Goal: Task Accomplishment & Management: Complete application form

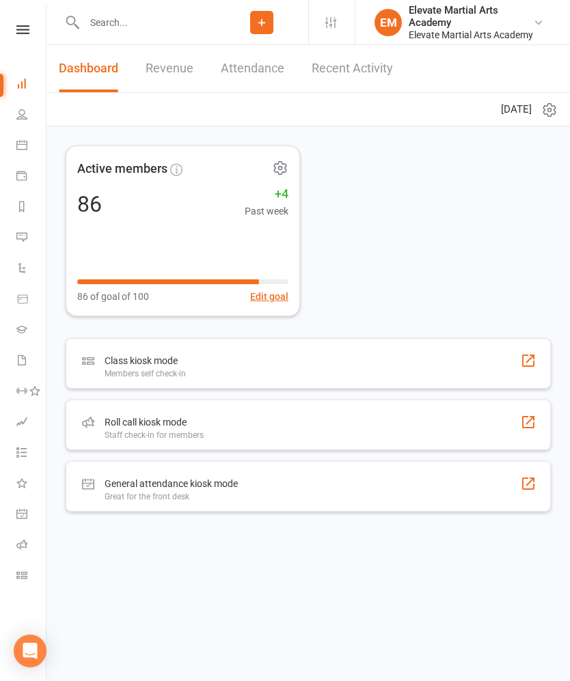
click at [18, 25] on icon at bounding box center [22, 29] width 13 height 9
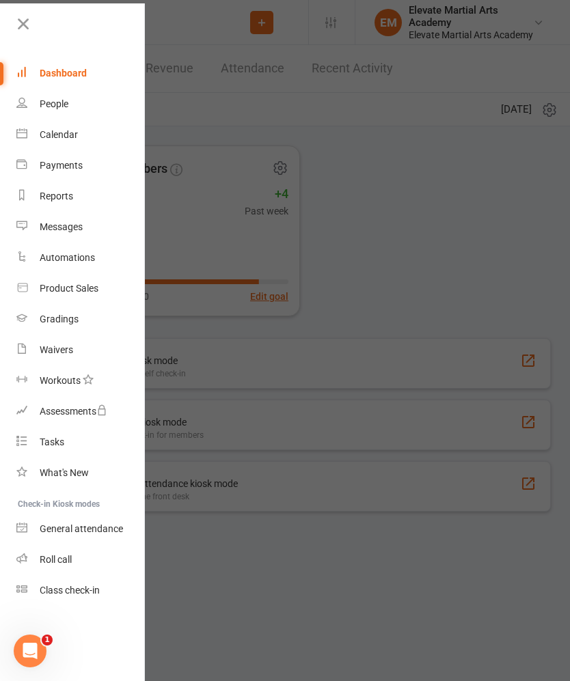
click at [331, 51] on div at bounding box center [285, 340] width 570 height 681
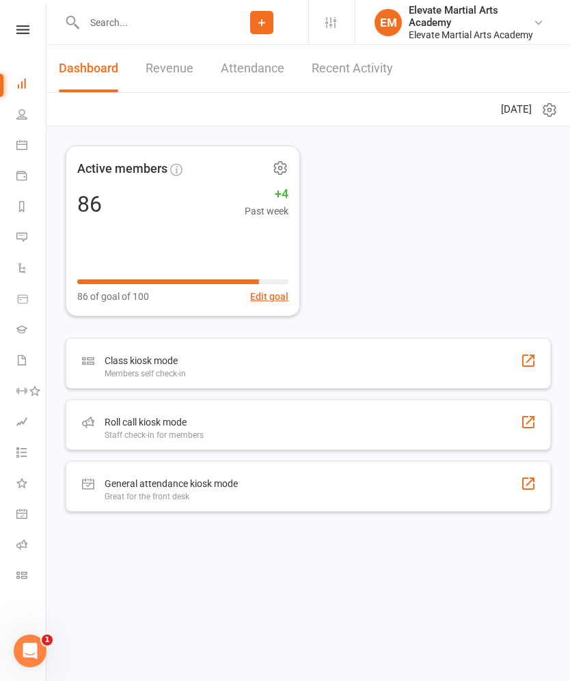
click at [255, 16] on icon at bounding box center [261, 22] width 12 height 12
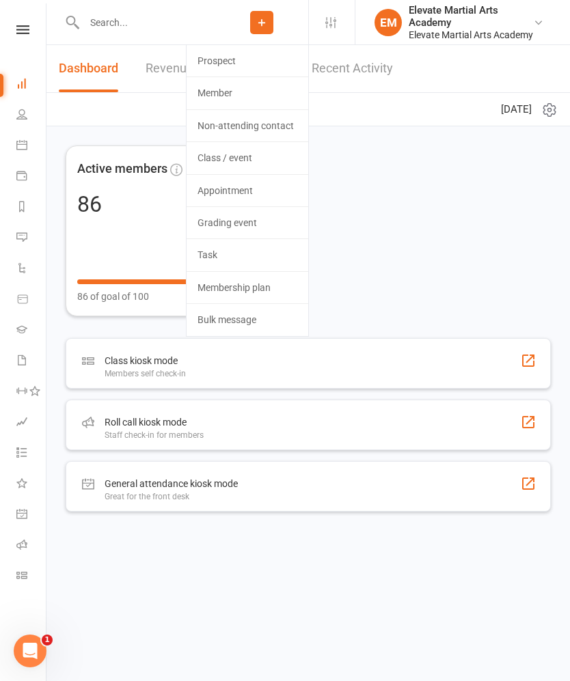
click at [227, 57] on link "Prospect" at bounding box center [247, 60] width 122 height 31
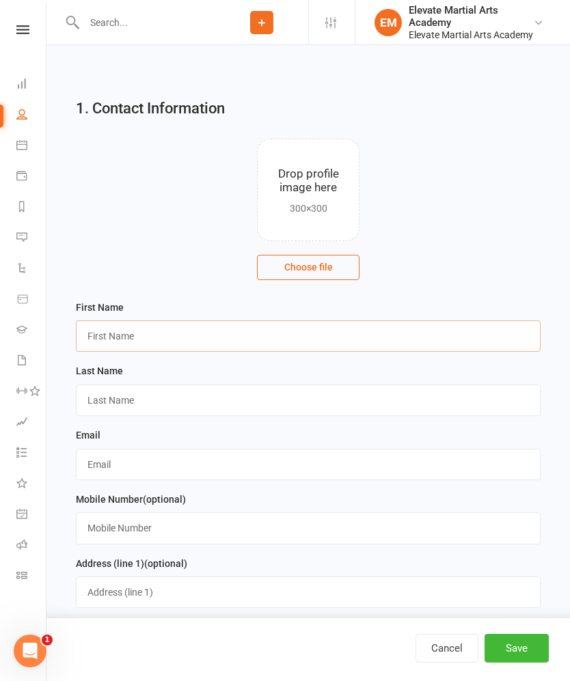
click at [173, 322] on input "text" at bounding box center [308, 335] width 464 height 31
type input "[PERSON_NAME]"
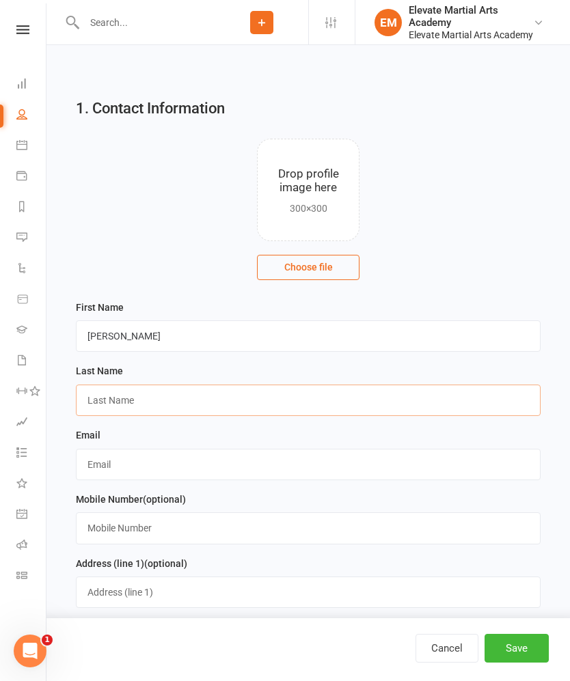
click at [188, 406] on input "text" at bounding box center [308, 399] width 464 height 31
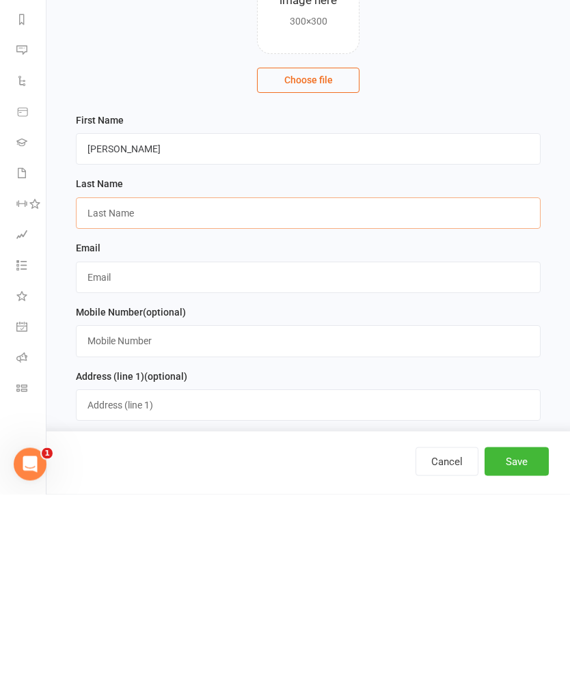
click at [127, 384] on input "text" at bounding box center [308, 399] width 464 height 31
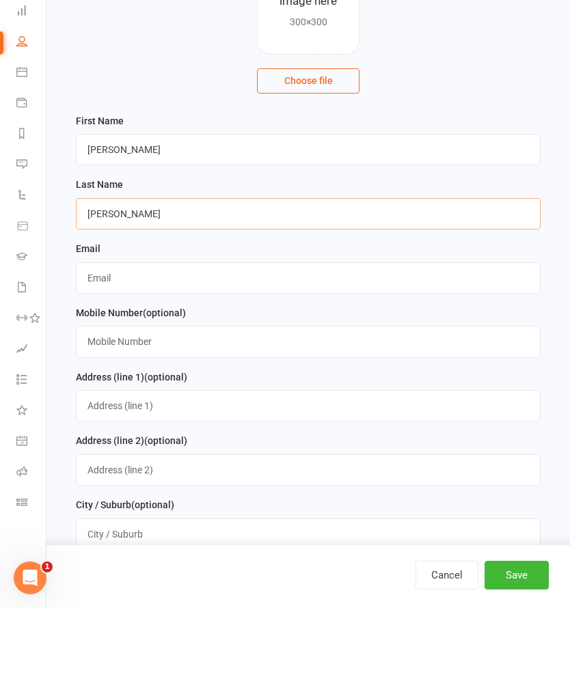
scroll to position [119, 0]
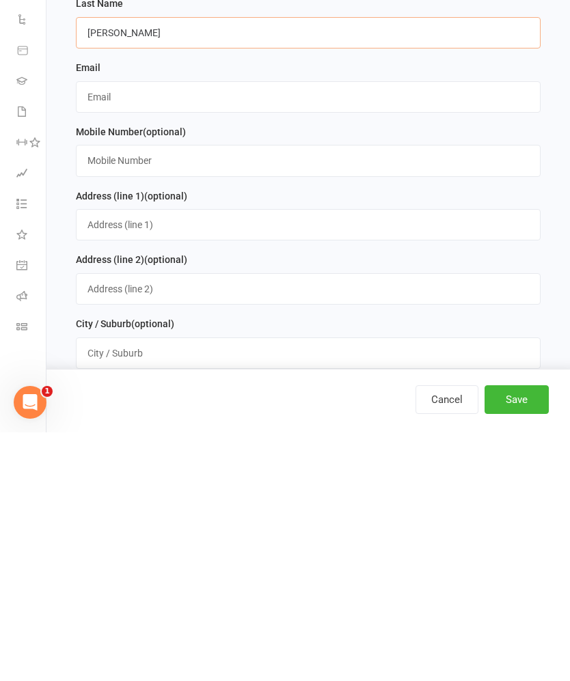
type input "[PERSON_NAME]"
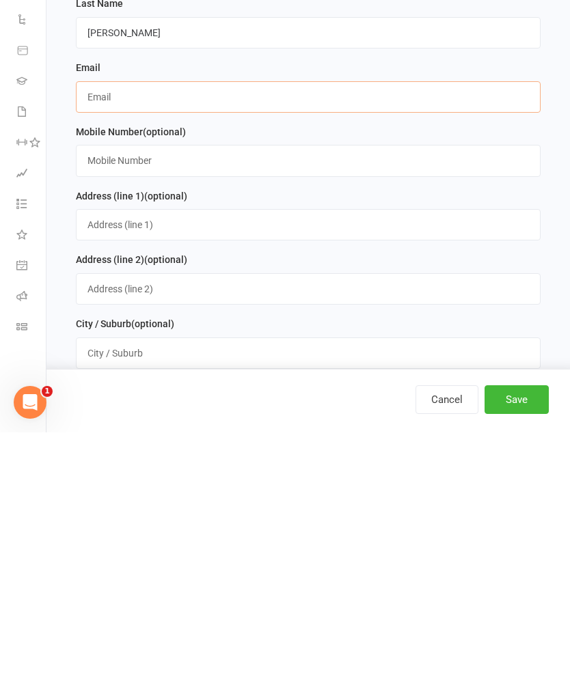
click at [173, 330] on input "text" at bounding box center [308, 345] width 464 height 31
type input "[EMAIL_ADDRESS][DOMAIN_NAME]"
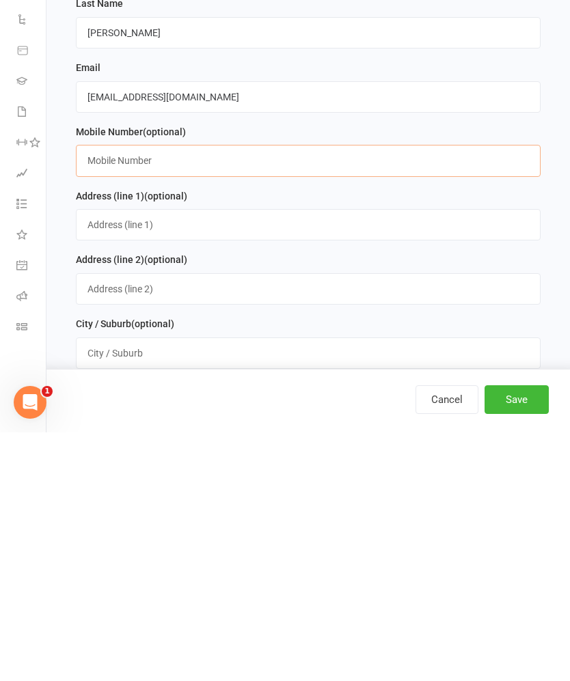
click at [223, 393] on input "text" at bounding box center [308, 408] width 464 height 31
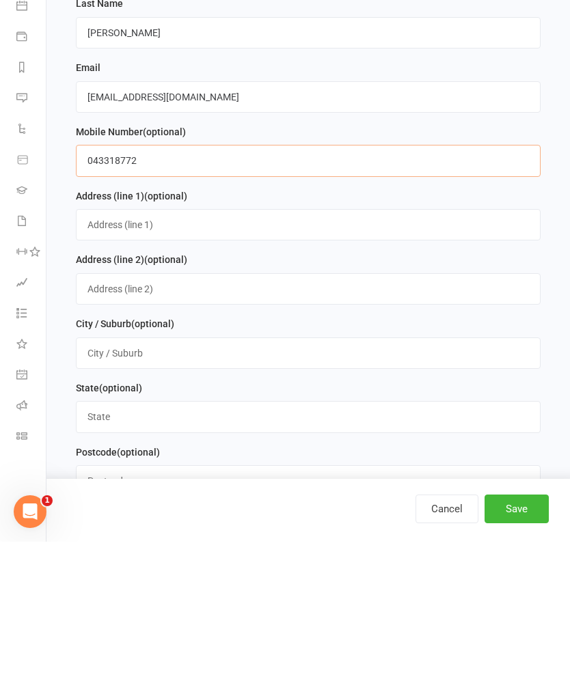
scroll to position [236, 0]
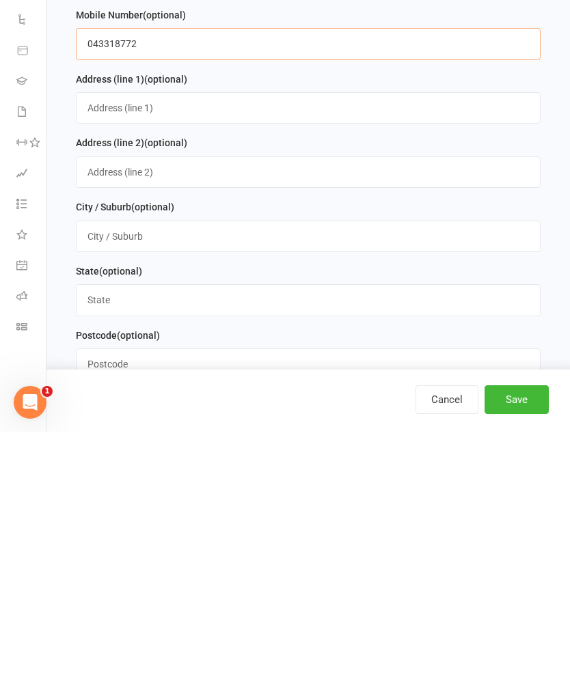
type input "043318772"
click at [524, 634] on button "Save" at bounding box center [516, 648] width 64 height 29
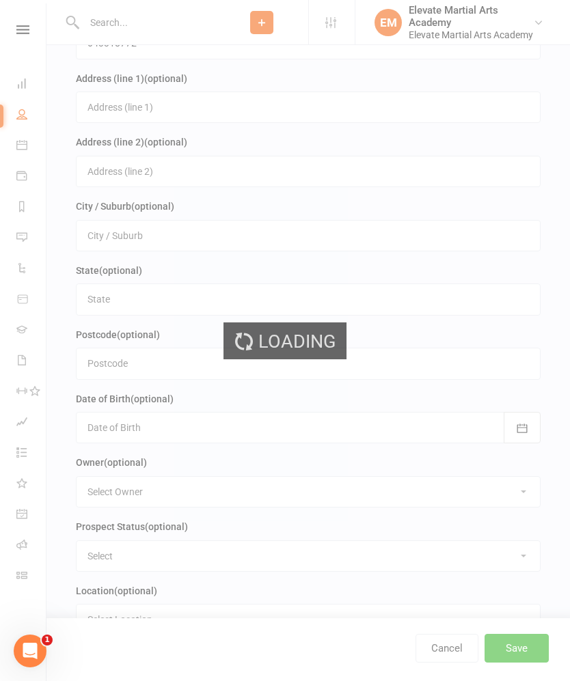
scroll to position [0, 0]
